Goal: Navigation & Orientation: Find specific page/section

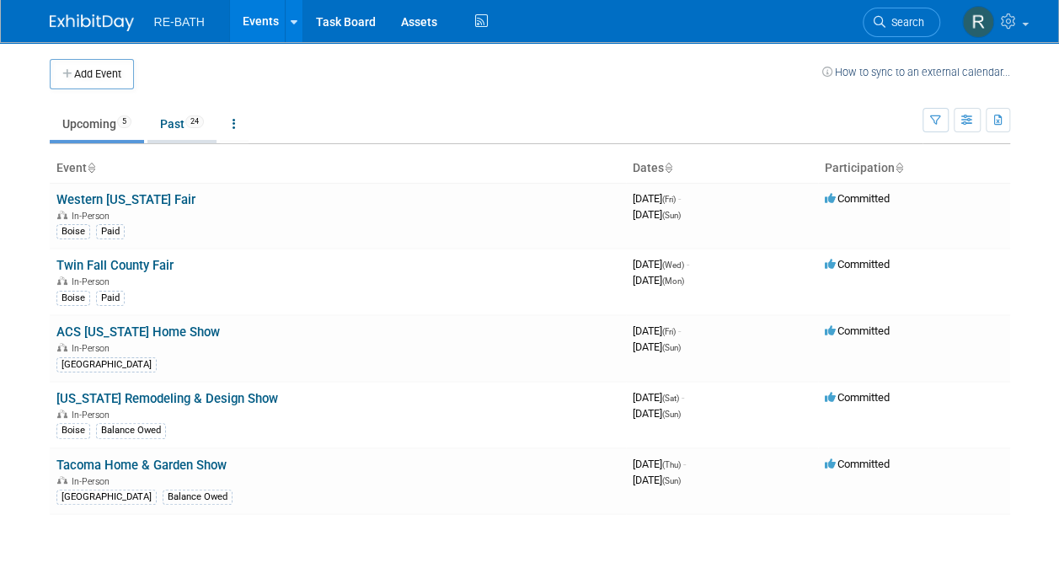
click at [175, 126] on link "Past 24" at bounding box center [181, 124] width 69 height 32
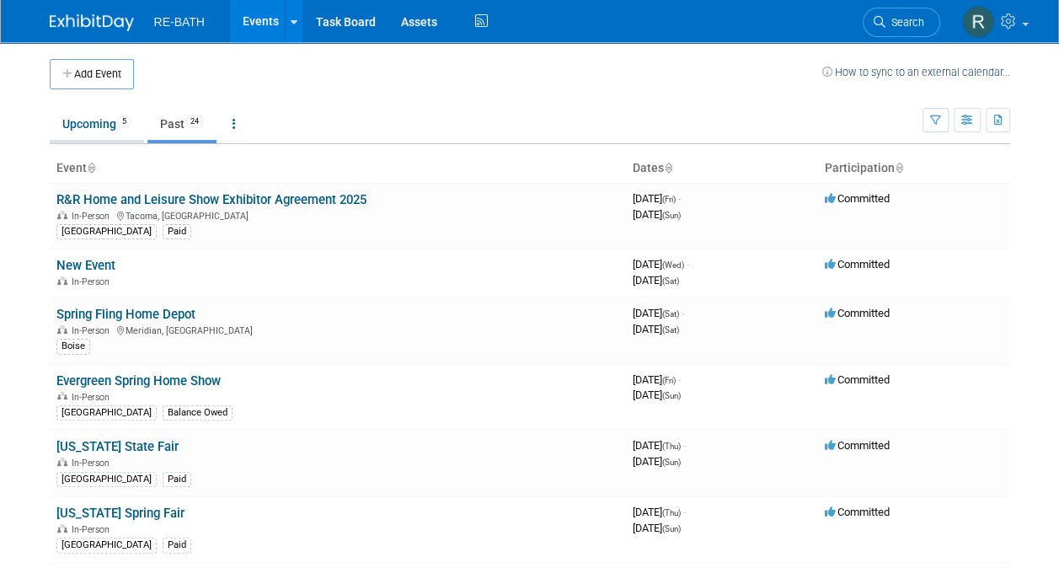
click at [83, 119] on link "Upcoming 5" at bounding box center [97, 124] width 94 height 32
